Goal: Check status: Check status

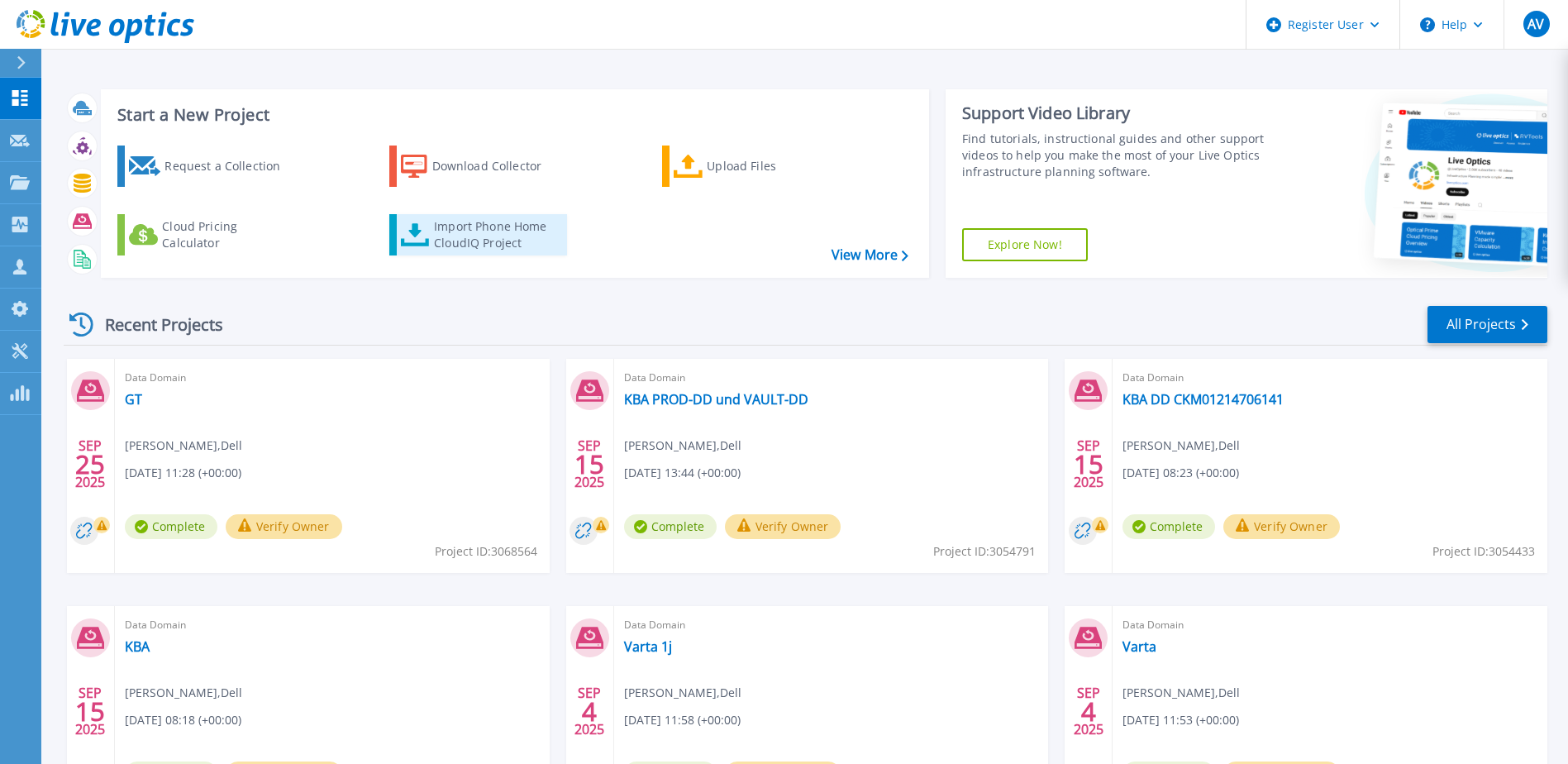
click at [467, 235] on div "Import Phone Home CloudIQ Project" at bounding box center [498, 235] width 129 height 33
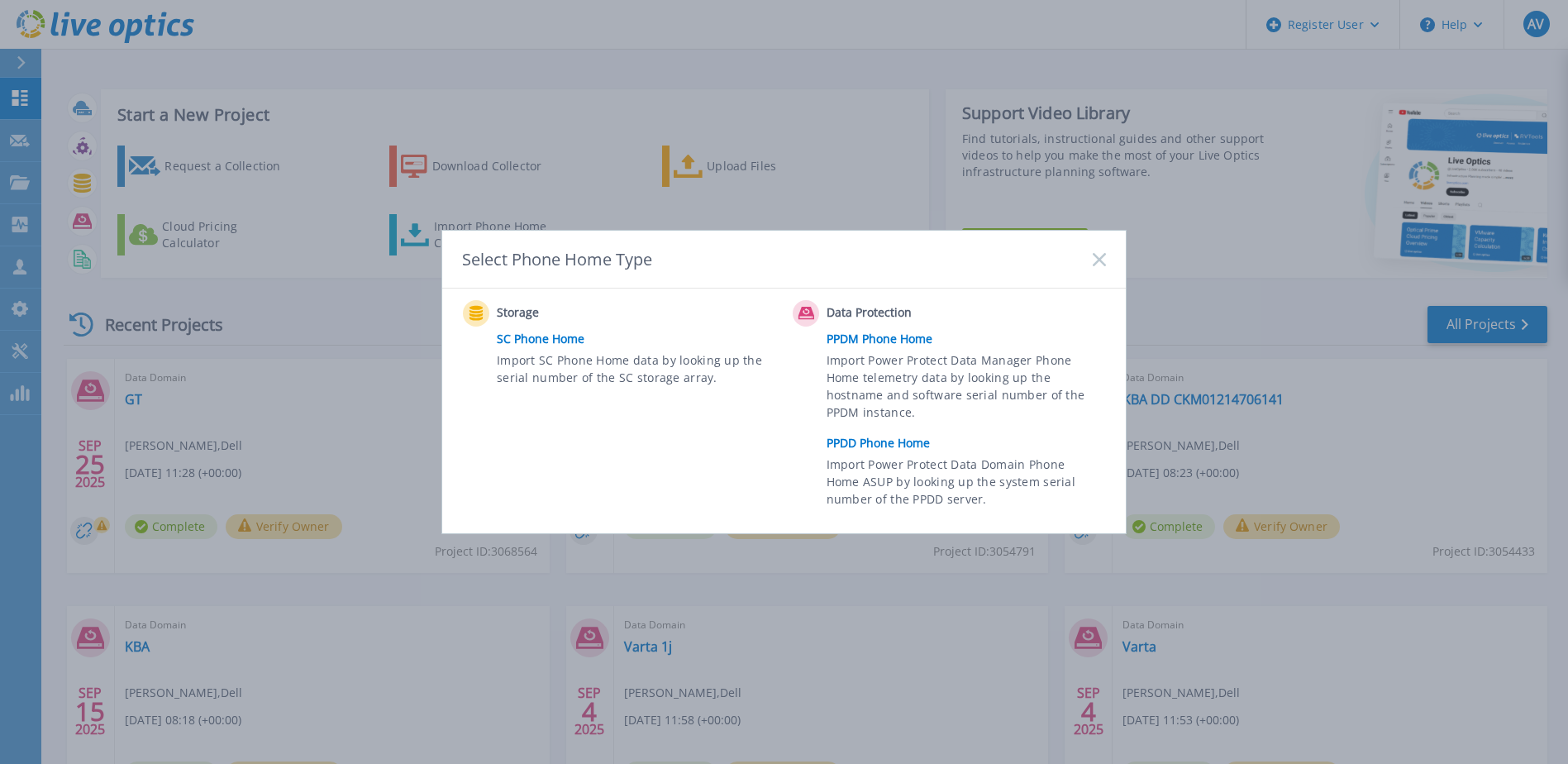
click at [915, 444] on link "PPDD Phone Home" at bounding box center [970, 443] width 288 height 25
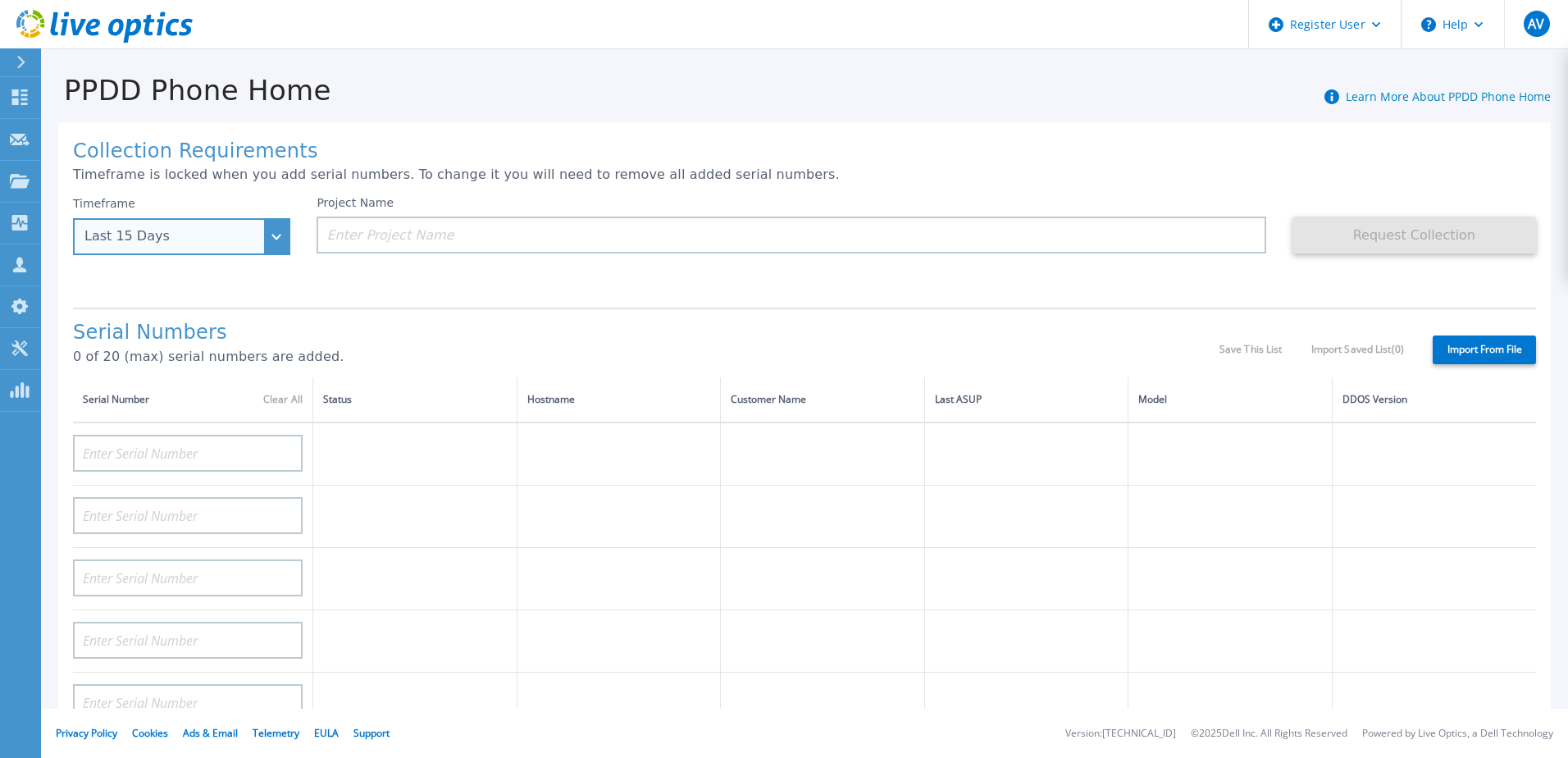
click at [270, 238] on div "Last 15 Days" at bounding box center [182, 237] width 218 height 37
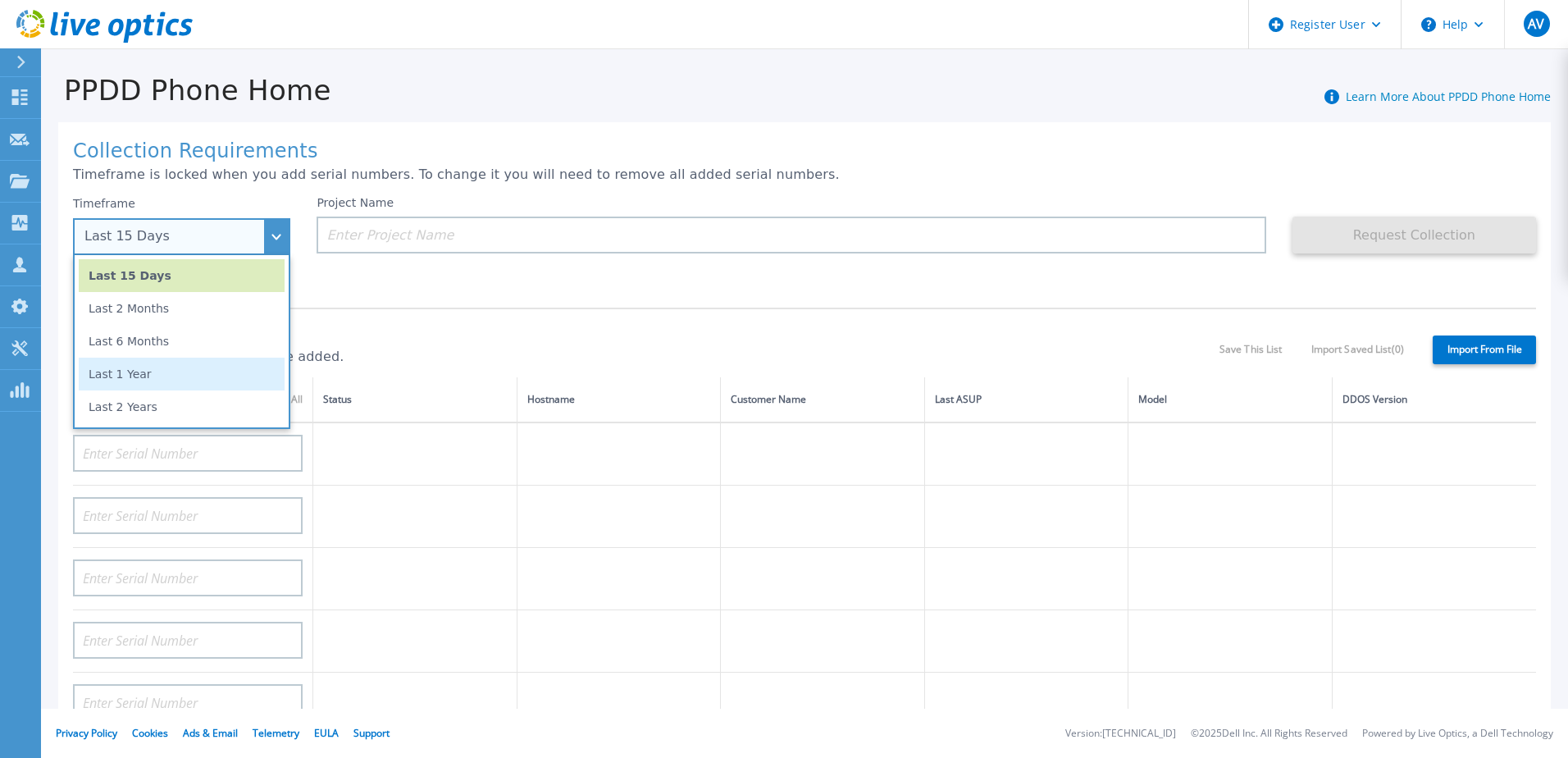
click at [172, 382] on li "Last 1 Year" at bounding box center [182, 374] width 206 height 33
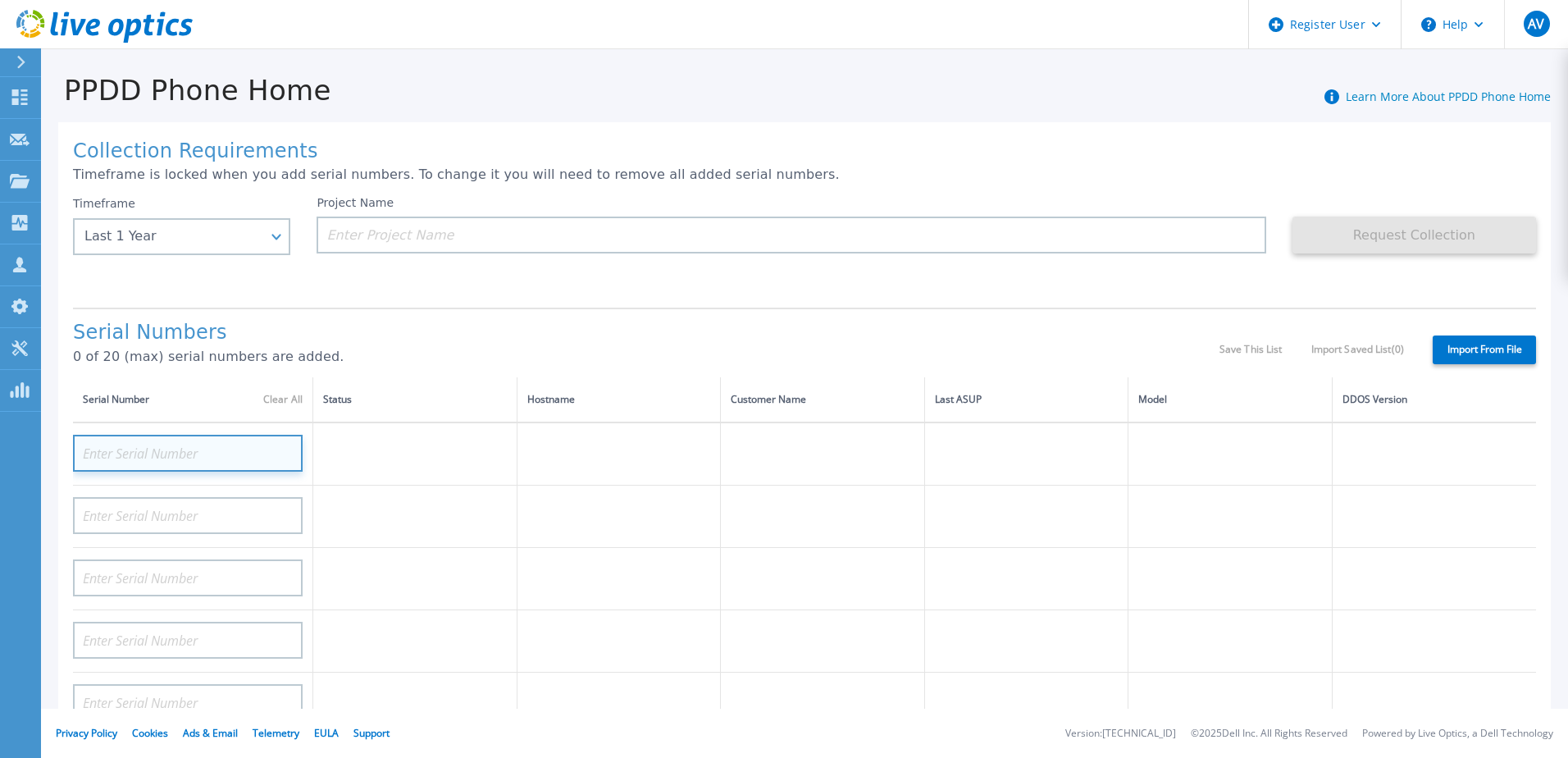
click at [203, 449] on input at bounding box center [187, 453] width 229 height 37
paste input "CRK00223011232"
type input "CRK00223011232"
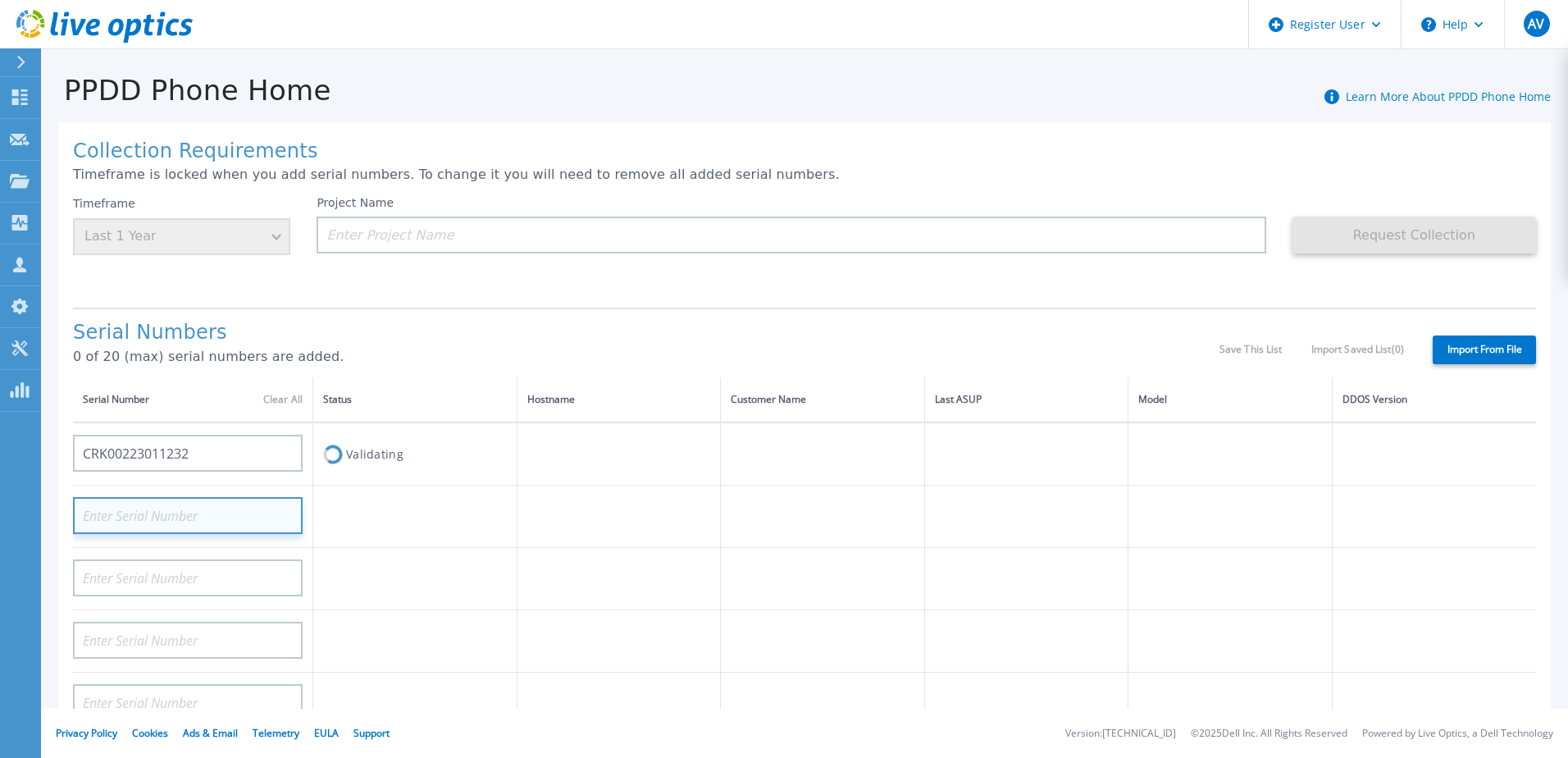
click at [187, 515] on input at bounding box center [187, 516] width 229 height 37
paste input "CRK00223011232"
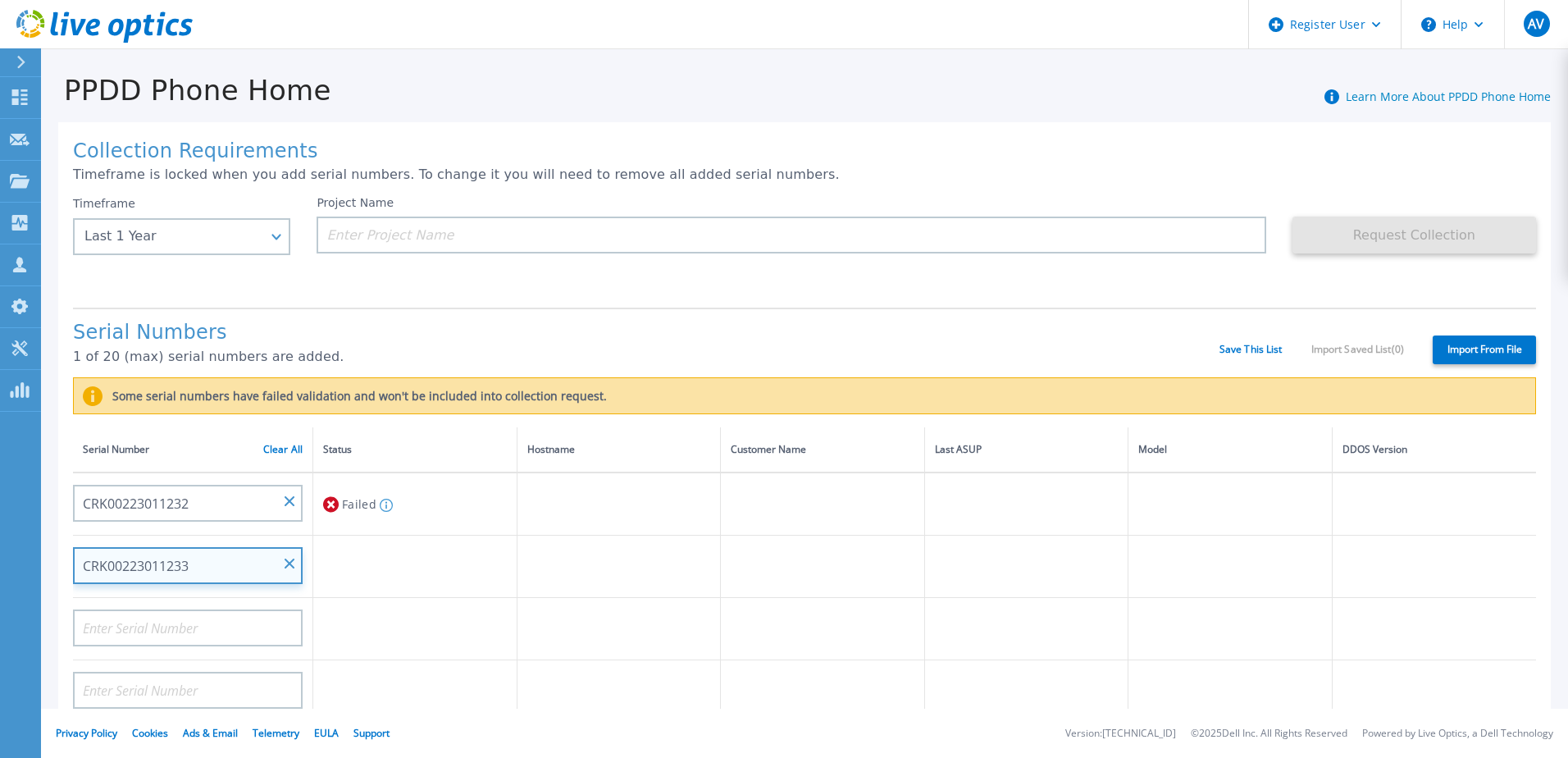
type input "CRK00223011233"
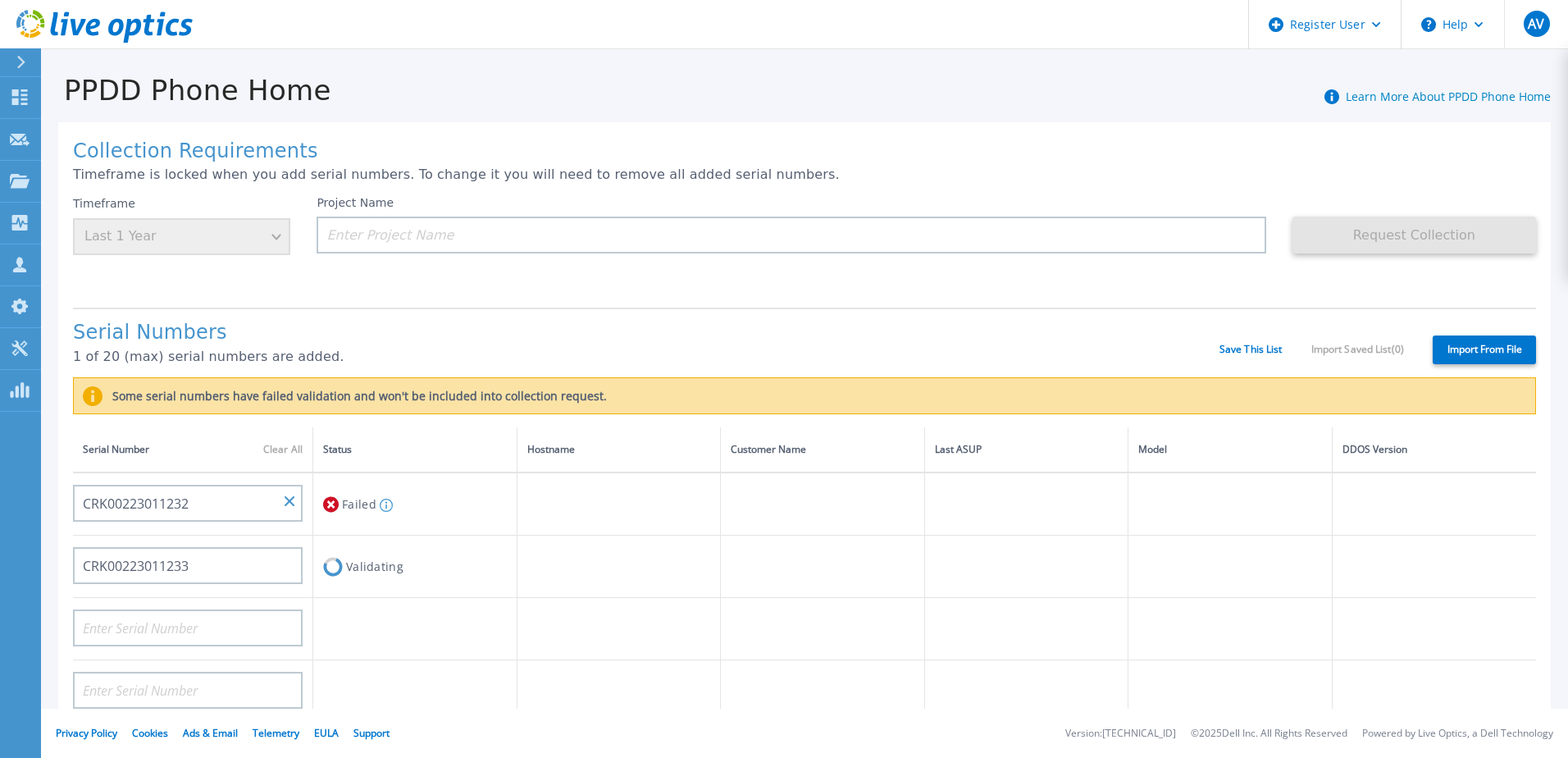
click at [412, 567] on td "Validating" at bounding box center [415, 566] width 204 height 62
